Goal: Task Accomplishment & Management: Manage account settings

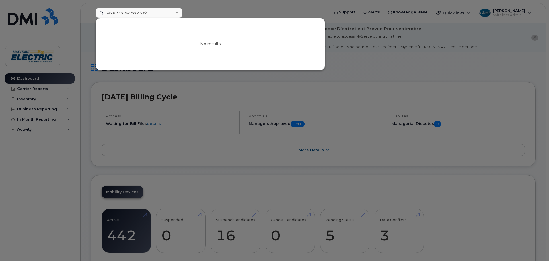
click at [91, 11] on div "5kYXB3n-swims-dNz2 No results" at bounding box center [210, 13] width 239 height 10
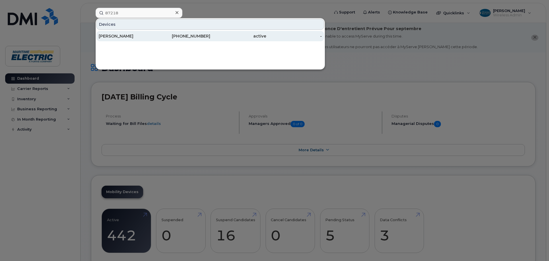
type input "87218"
click at [121, 37] on div "Zakaria Sefau" at bounding box center [127, 36] width 56 height 6
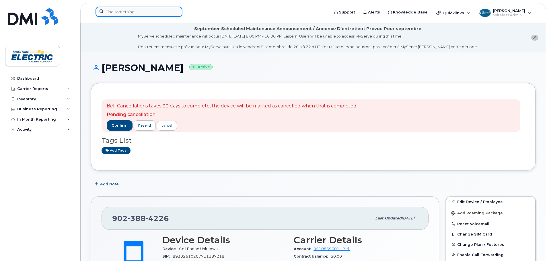
click at [141, 13] on input at bounding box center [138, 12] width 87 height 10
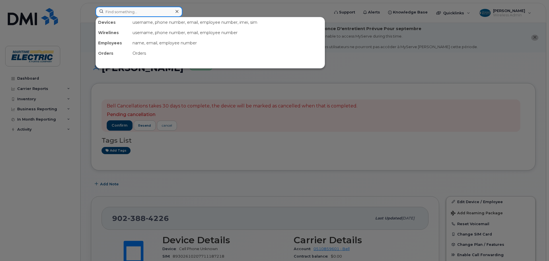
type input "9"
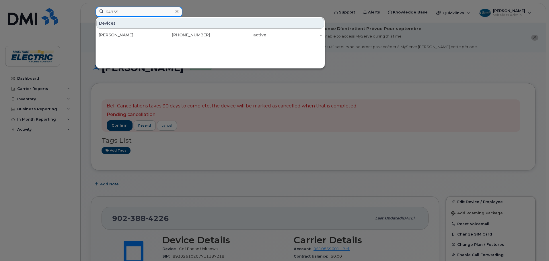
drag, startPoint x: 139, startPoint y: 13, endPoint x: 103, endPoint y: 14, distance: 36.4
click at [103, 14] on input "64935" at bounding box center [138, 12] width 87 height 10
type input "2"
type input "87218"
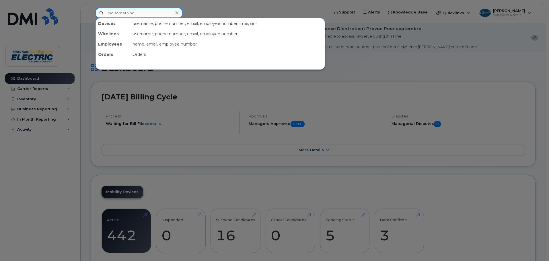
click at [147, 12] on input at bounding box center [138, 13] width 87 height 10
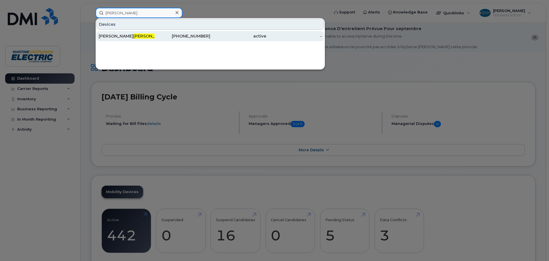
type input "gillis"
click at [153, 35] on div "Jessica Gillis" at bounding box center [127, 36] width 56 height 6
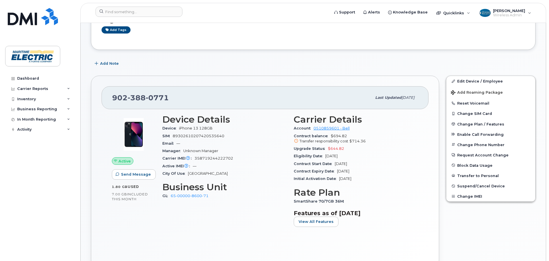
scroll to position [46, 0]
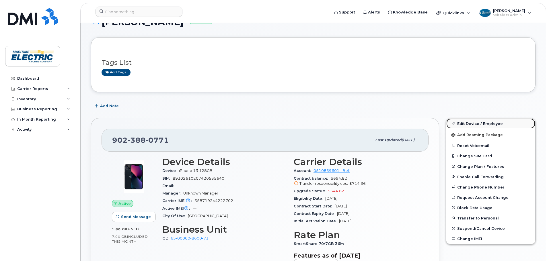
click at [498, 126] on link "Edit Device / Employee" at bounding box center [490, 123] width 89 height 10
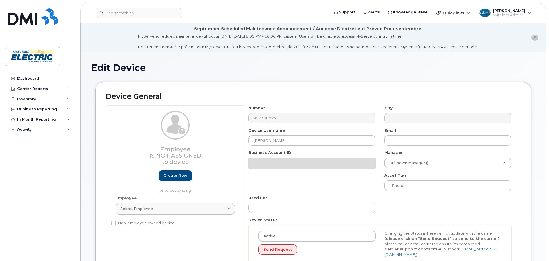
select select "26971103"
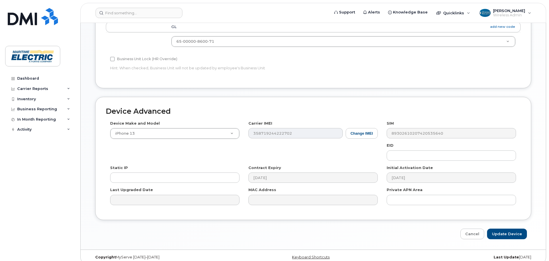
scroll to position [271, 0]
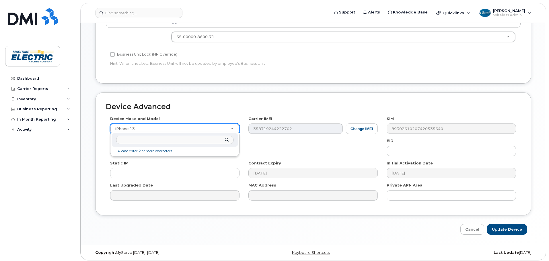
click at [160, 141] on input "text" at bounding box center [174, 140] width 117 height 8
type input "16e"
select select "3304"
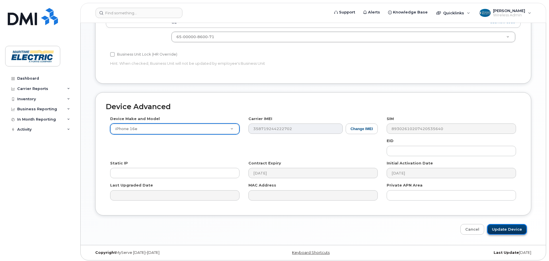
click at [511, 229] on input "Update Device" at bounding box center [507, 229] width 40 height 11
type input "Saving..."
